Goal: Complete application form: Complete application form

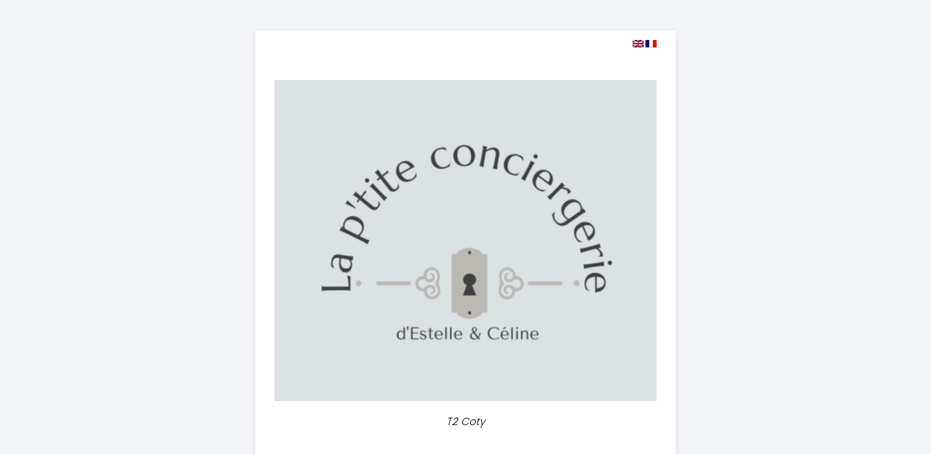
select select
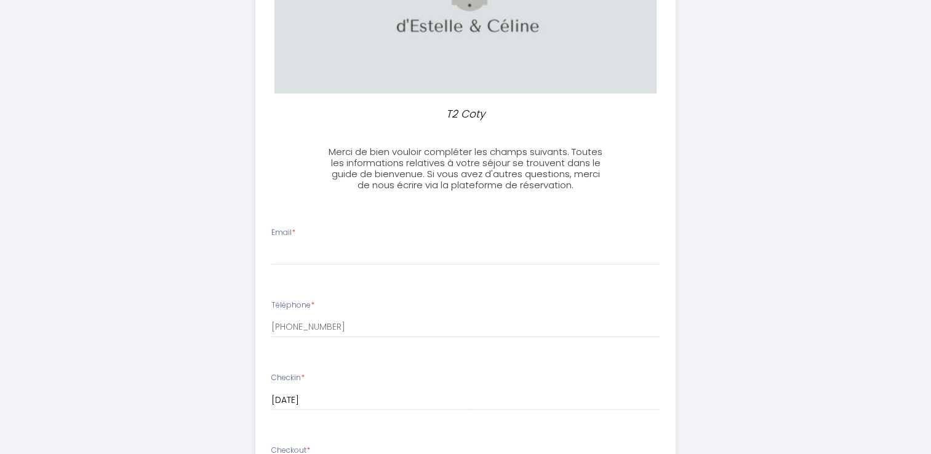
scroll to position [308, 0]
click at [349, 265] on input "Email *" at bounding box center [465, 254] width 388 height 22
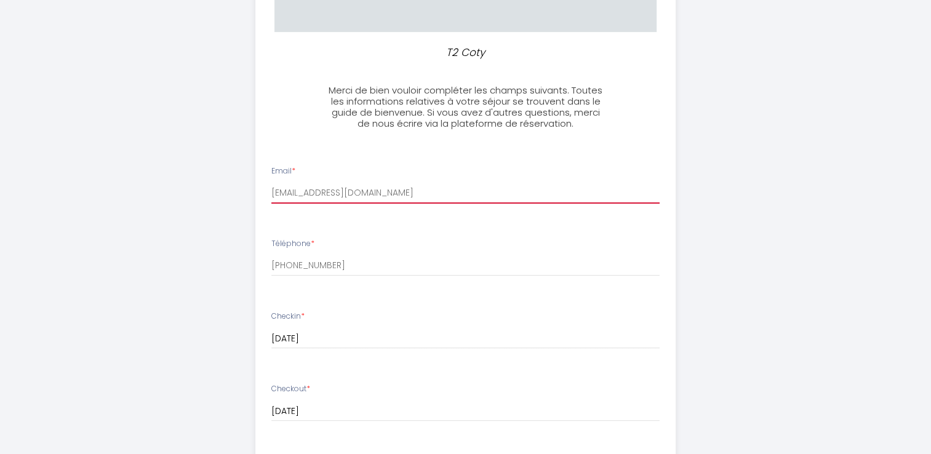
scroll to position [492, 0]
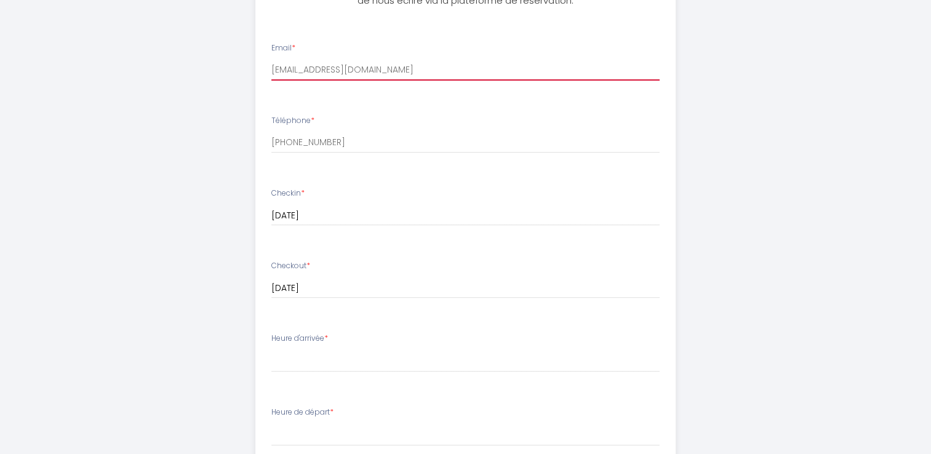
type input "[EMAIL_ADDRESS][DOMAIN_NAME]"
click at [309, 344] on label "Heure d'arrivée *" at bounding box center [299, 339] width 57 height 12
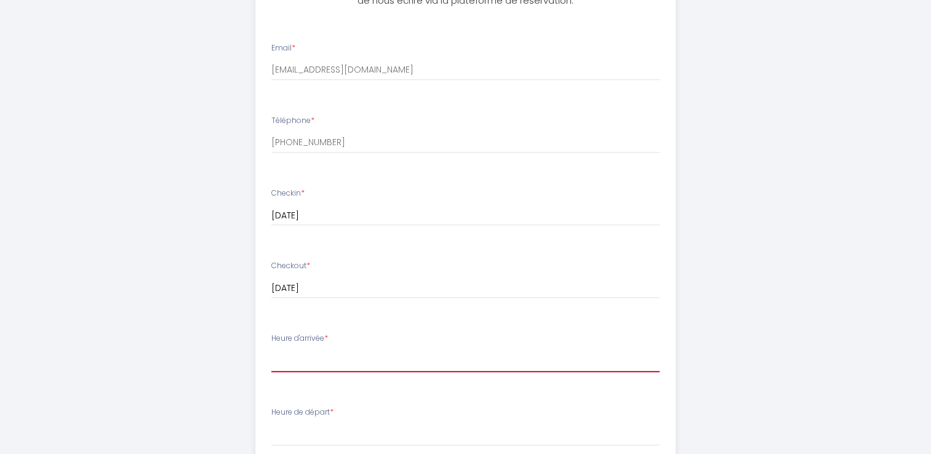
click at [339, 372] on select "17:00 17:30 18:00 18:30 19:00 19:30 20:00 20:30 21:00 21:30 22:00 22:30 23:00 2…" at bounding box center [465, 360] width 388 height 23
click at [178, 110] on div "T2 Coty Merci de bien vouloir compléter les champs suivants. Toutes les informa…" at bounding box center [466, 154] width 630 height 1292
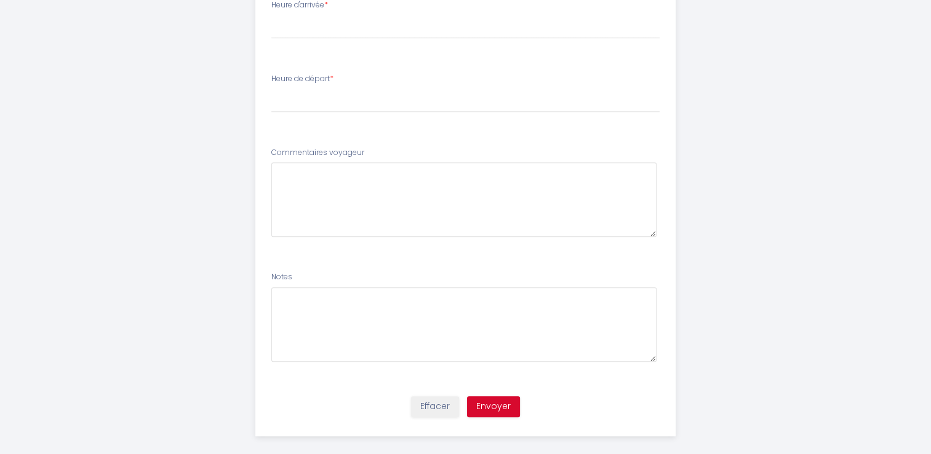
scroll to position [848, 0]
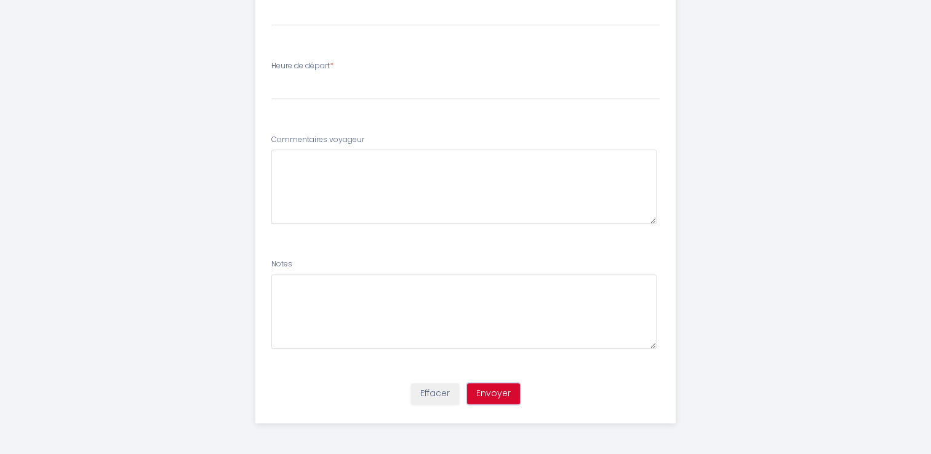
click at [500, 393] on button "Envoyer" at bounding box center [493, 393] width 53 height 21
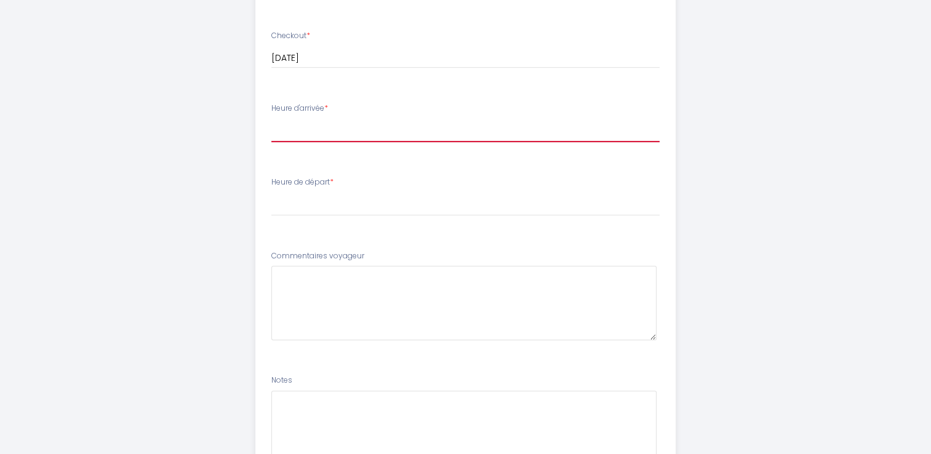
scroll to position [602, 0]
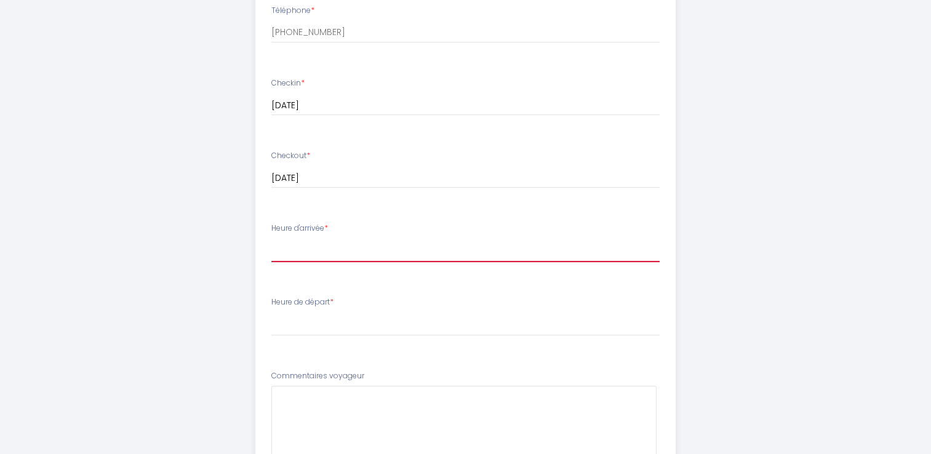
click at [337, 262] on select "17:00 17:30 18:00 18:30 19:00 19:30 20:00 20:30 21:00 21:30 22:00 22:30 23:00 2…" at bounding box center [465, 250] width 388 height 23
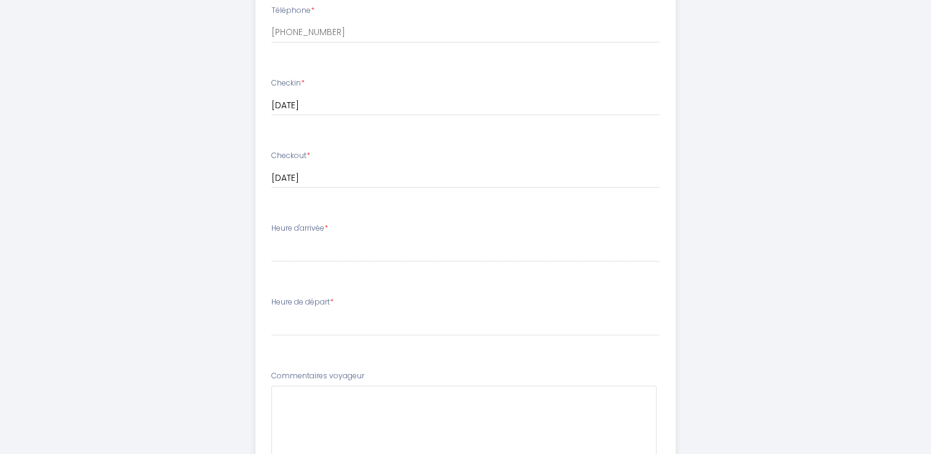
click at [812, 156] on div "T2 Coty Merci de bien vouloir compléter les champs suivants. Toutes les informa…" at bounding box center [465, 44] width 931 height 1292
